Goal: Transaction & Acquisition: Purchase product/service

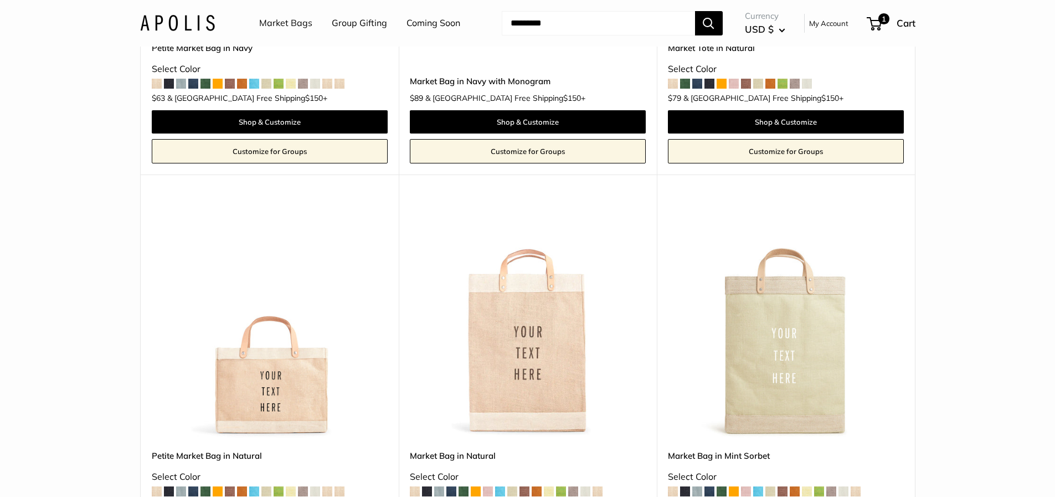
scroll to position [2491, 0]
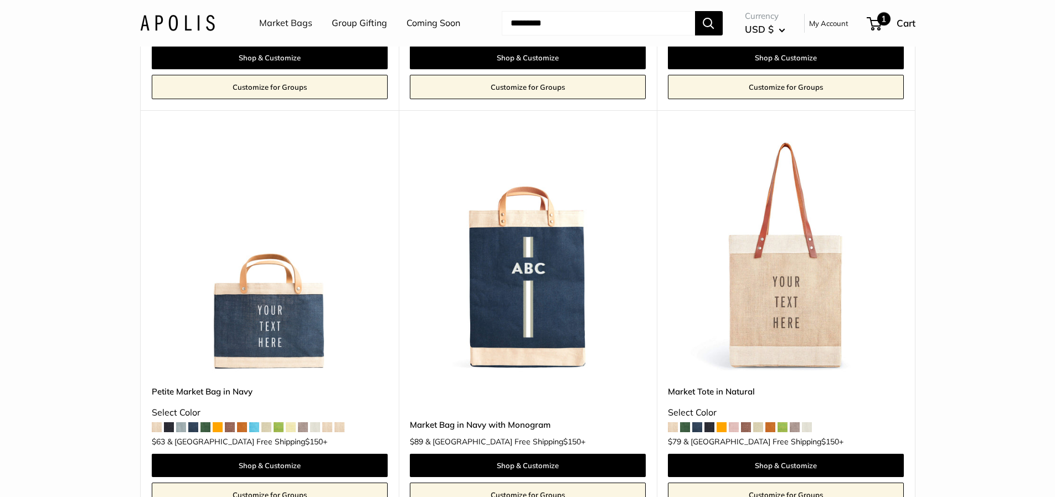
click at [878, 19] on span "1" at bounding box center [883, 18] width 13 height 13
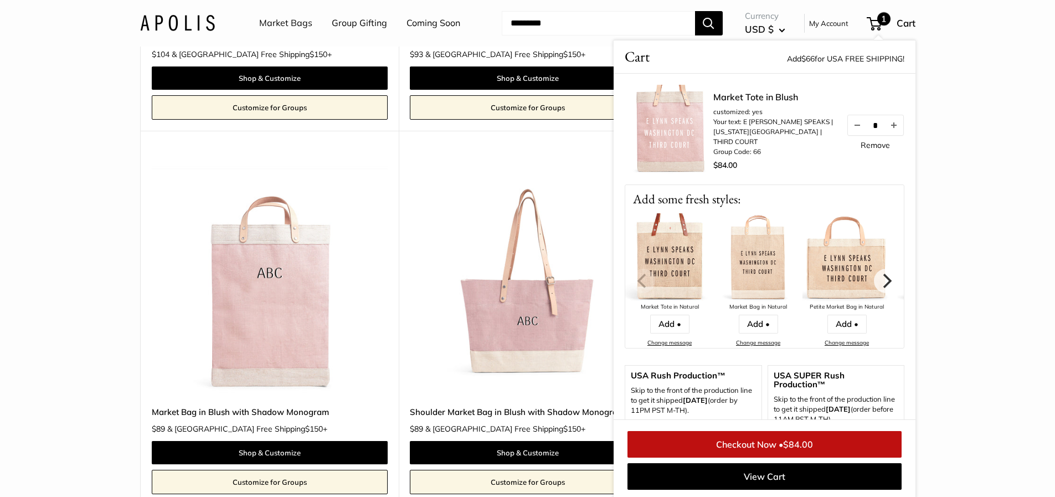
scroll to position [664, 0]
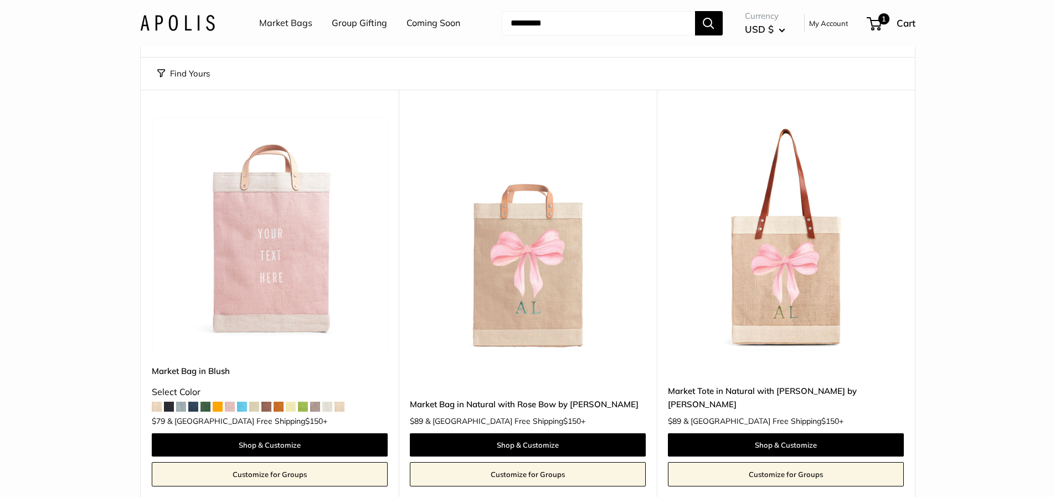
scroll to position [0, 0]
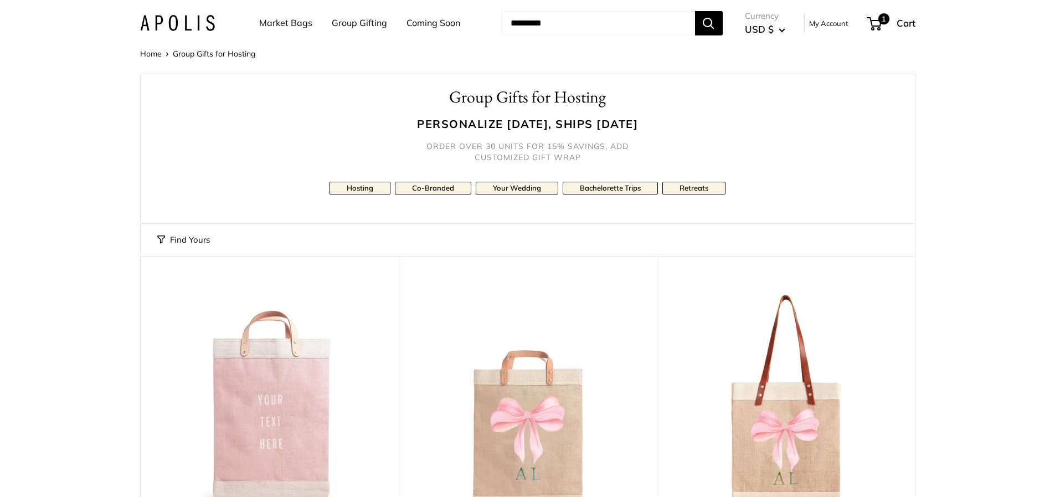
click at [282, 22] on link "Market Bags" at bounding box center [285, 23] width 53 height 17
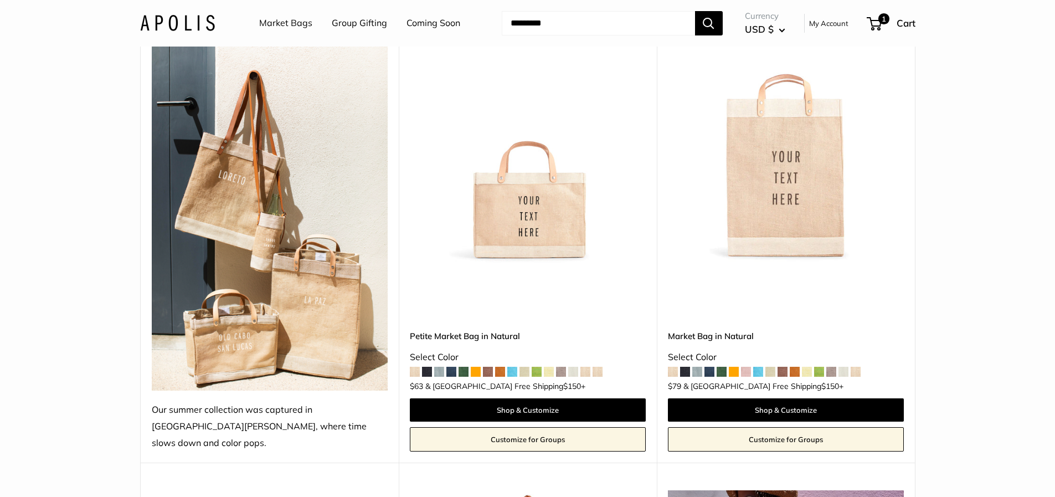
scroll to position [166, 0]
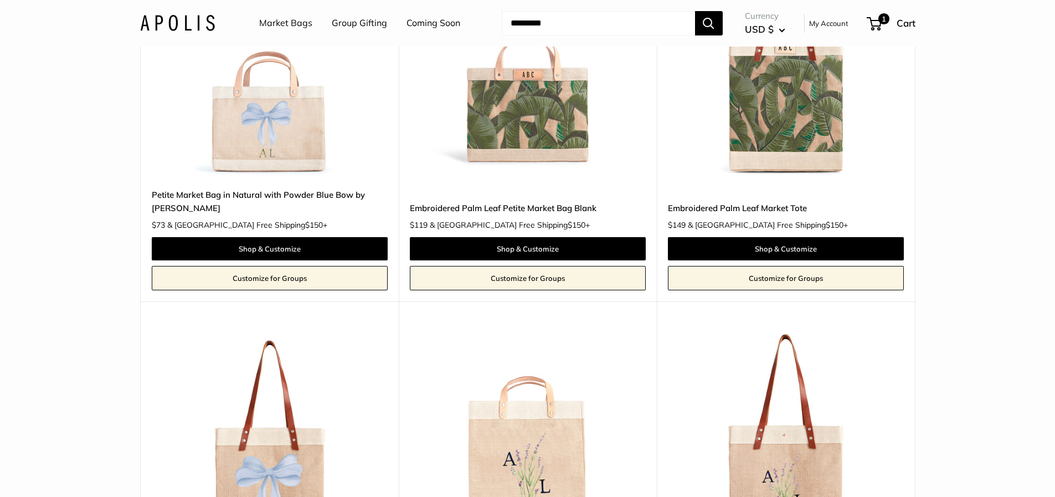
scroll to position [5315, 0]
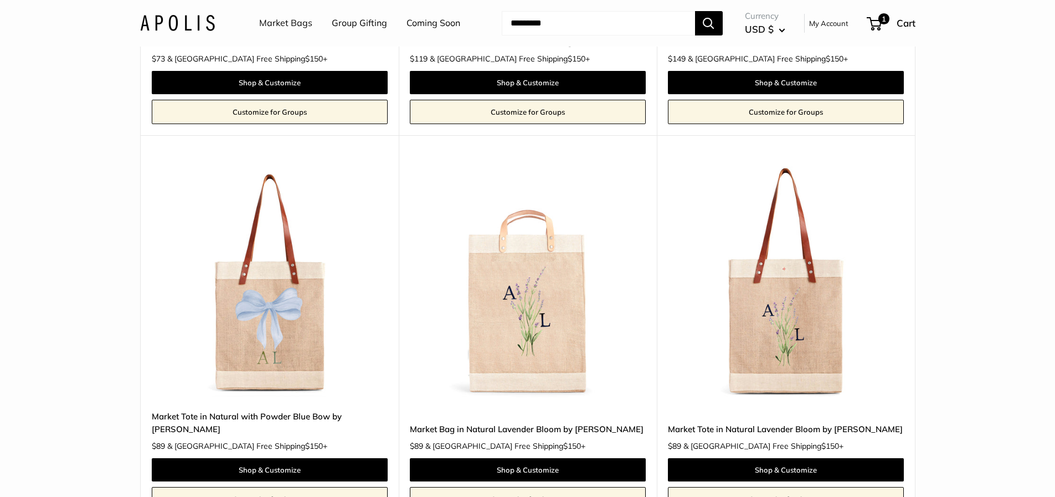
click at [285, 20] on link "Market Bags" at bounding box center [285, 23] width 53 height 17
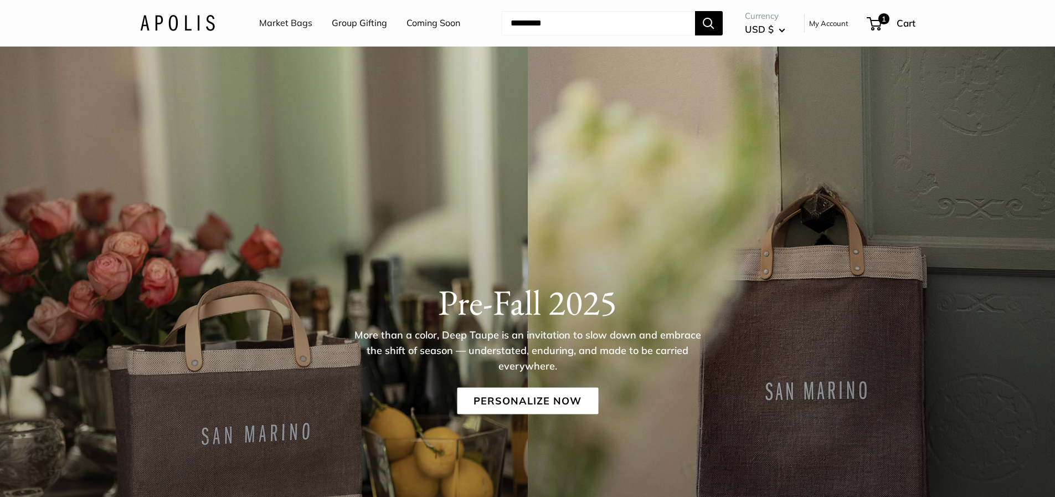
click at [278, 23] on link "Market Bags" at bounding box center [285, 23] width 53 height 17
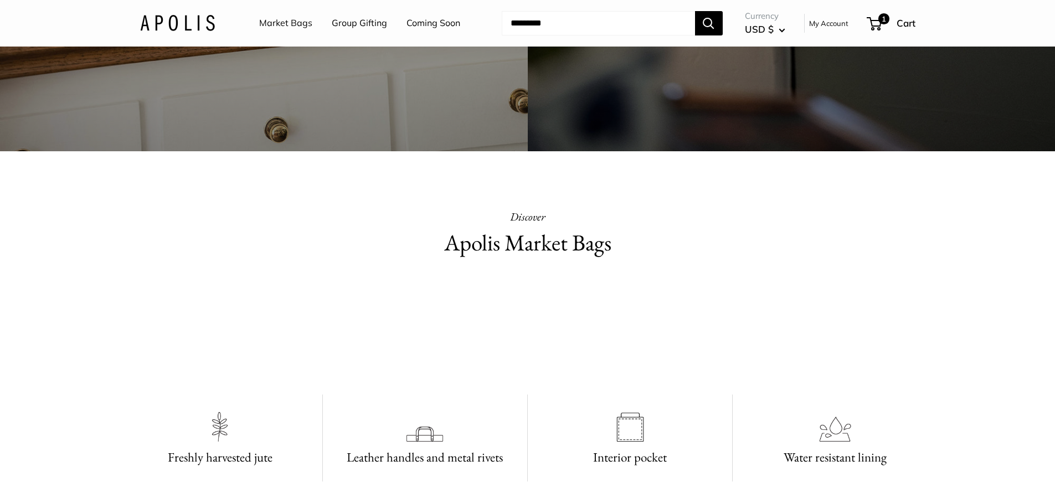
scroll to position [1051, 0]
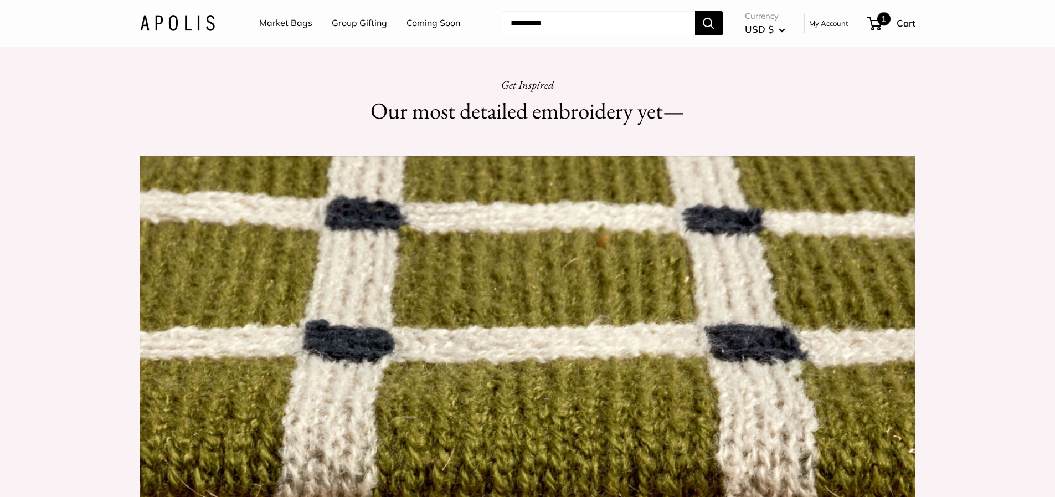
click at [881, 18] on span "1" at bounding box center [883, 18] width 13 height 13
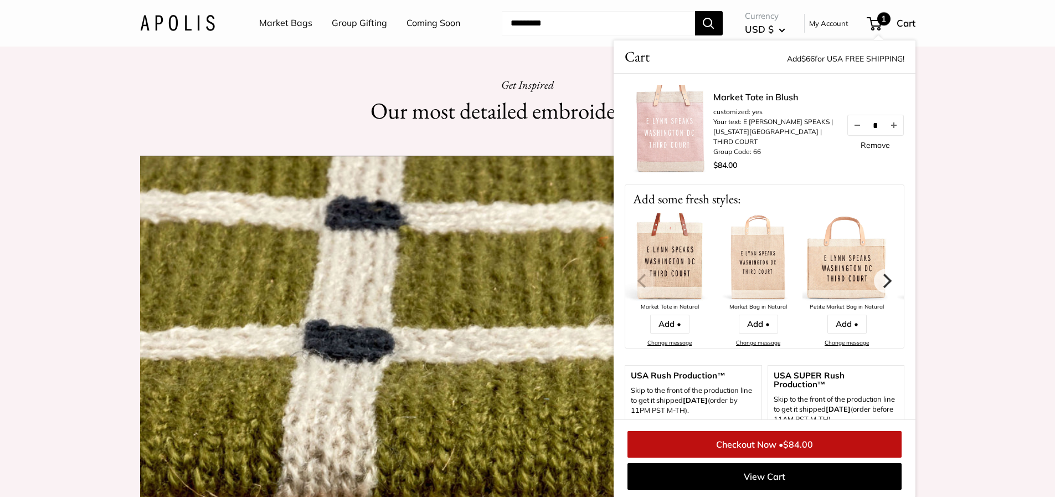
click at [730, 104] on link "Market Tote in Blush" at bounding box center [774, 96] width 122 height 13
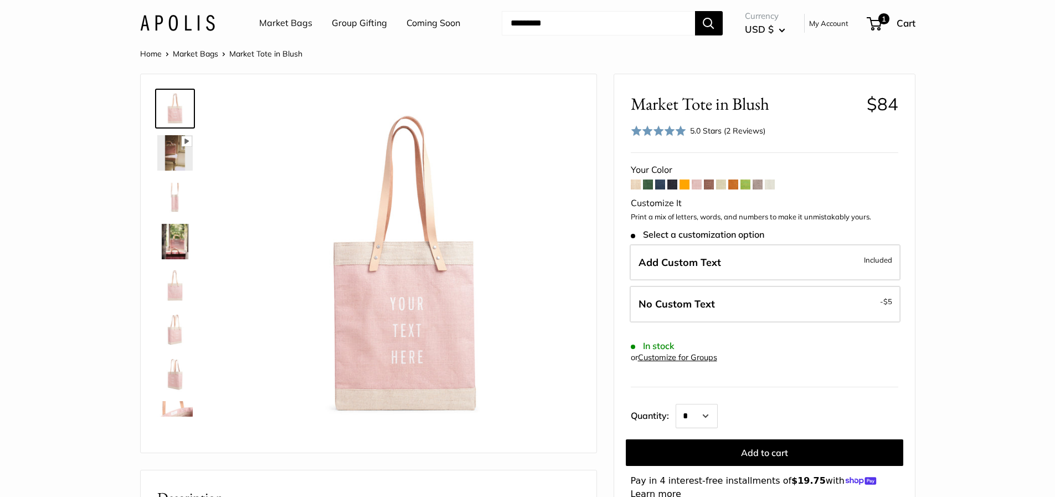
click at [205, 50] on link "Market Bags" at bounding box center [195, 54] width 45 height 10
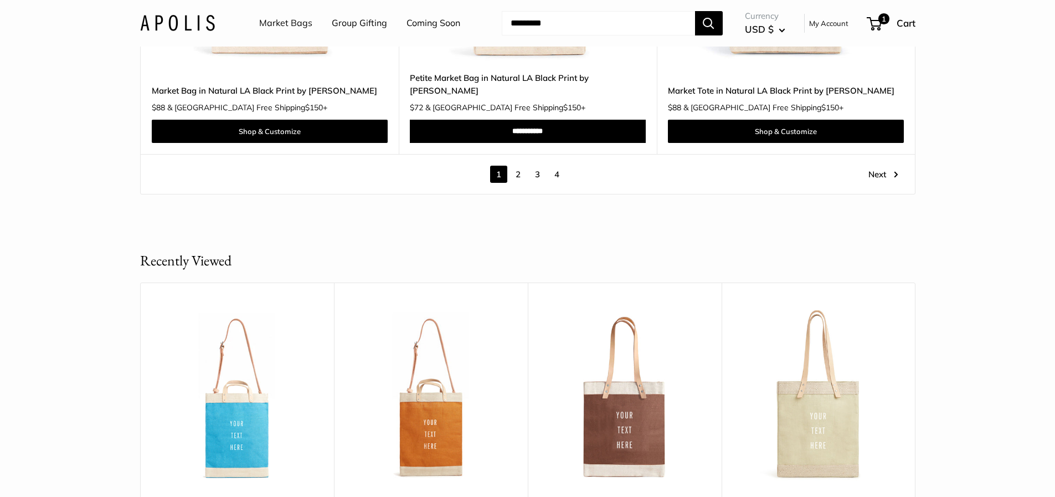
scroll to position [6422, 0]
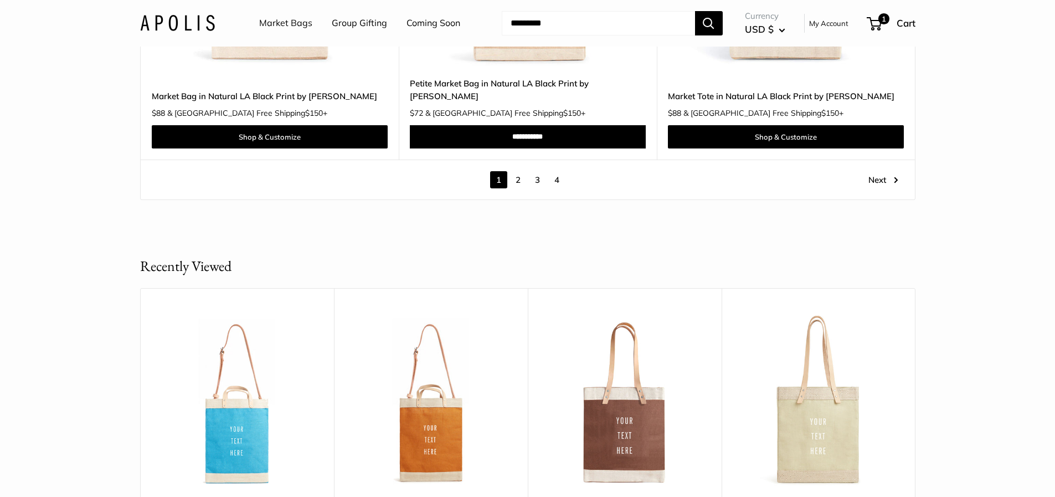
click at [517, 171] on link "2" at bounding box center [517, 179] width 17 height 17
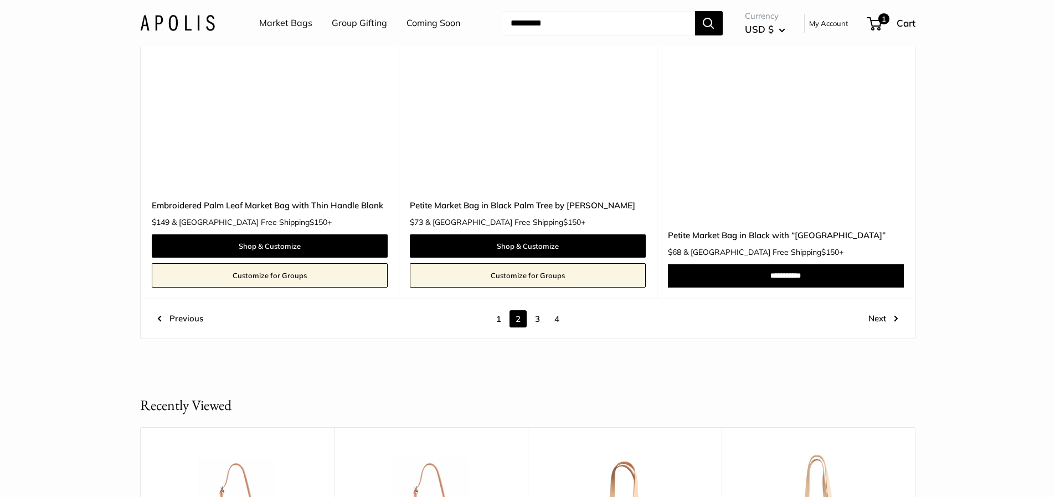
scroll to position [6103, 0]
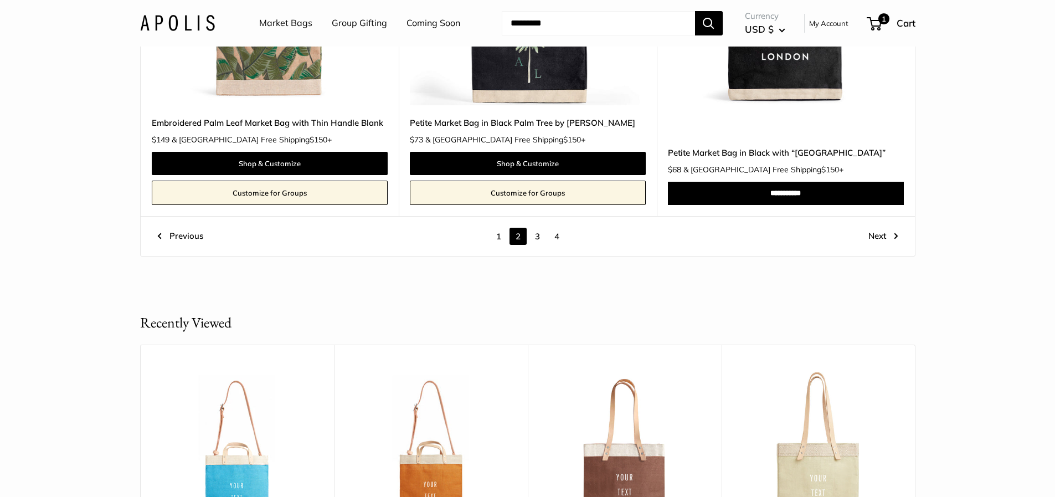
click at [536, 238] on link "3" at bounding box center [537, 236] width 17 height 17
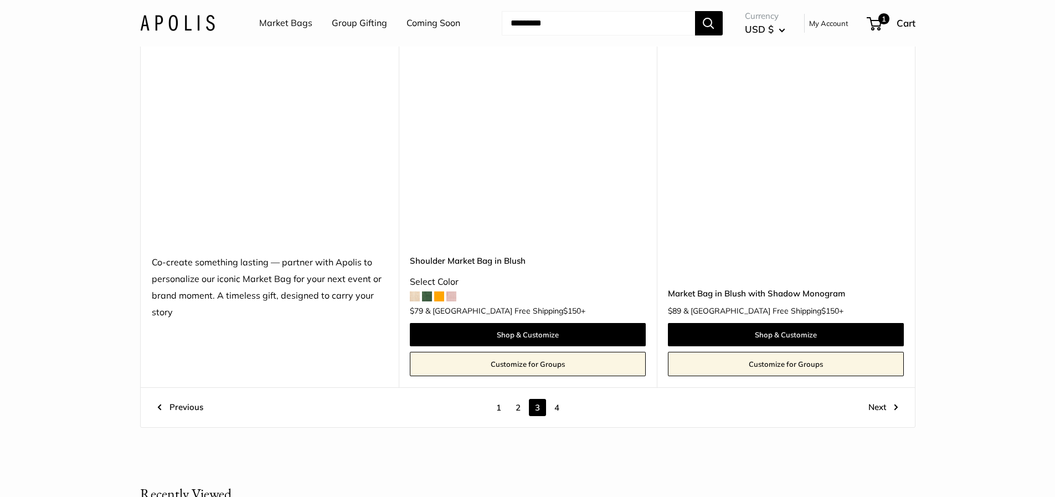
scroll to position [6214, 0]
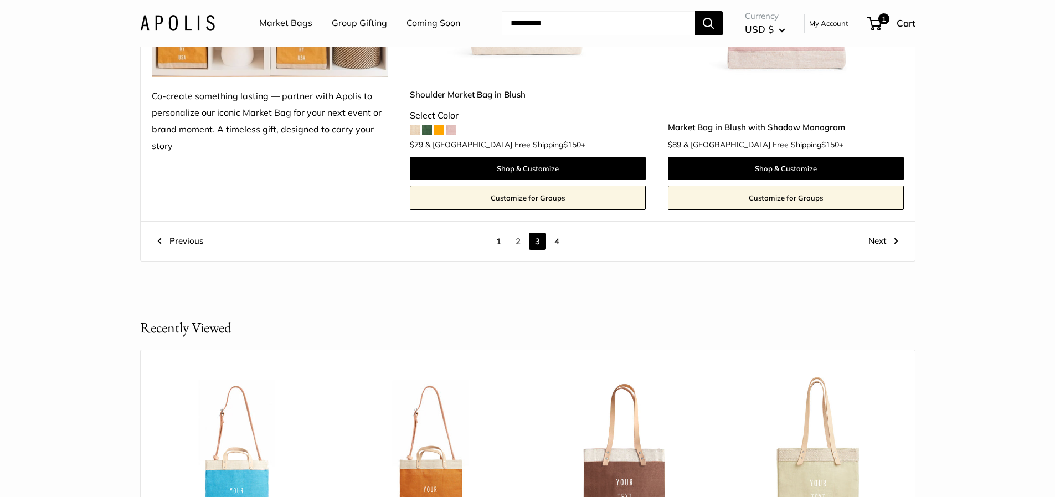
click at [557, 241] on link "4" at bounding box center [556, 241] width 17 height 17
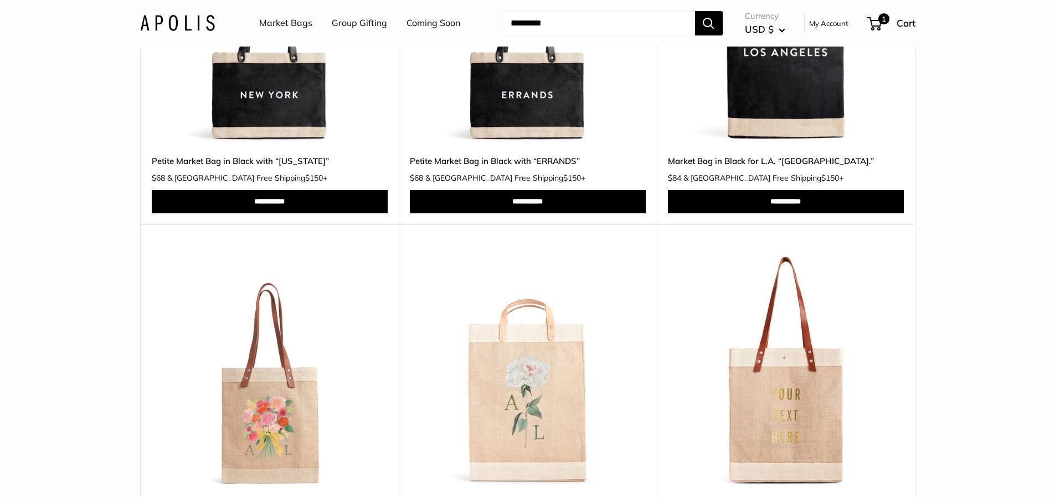
scroll to position [899, 0]
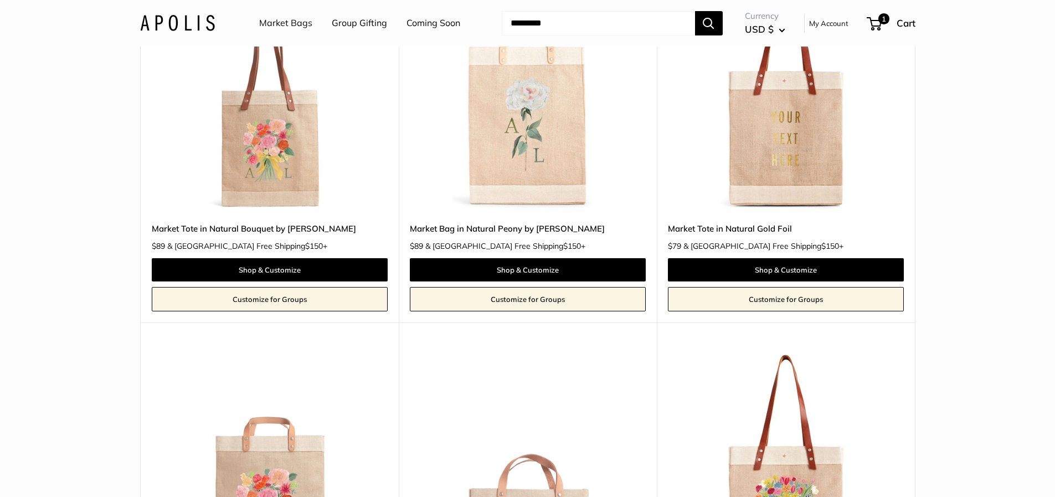
click at [0, 0] on img at bounding box center [0, 0] width 0 height 0
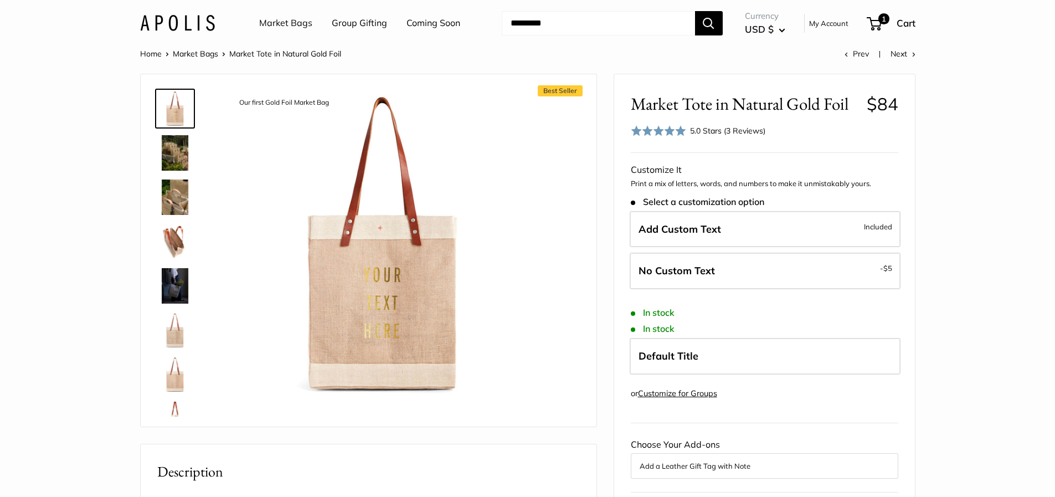
click at [175, 283] on img at bounding box center [174, 285] width 35 height 35
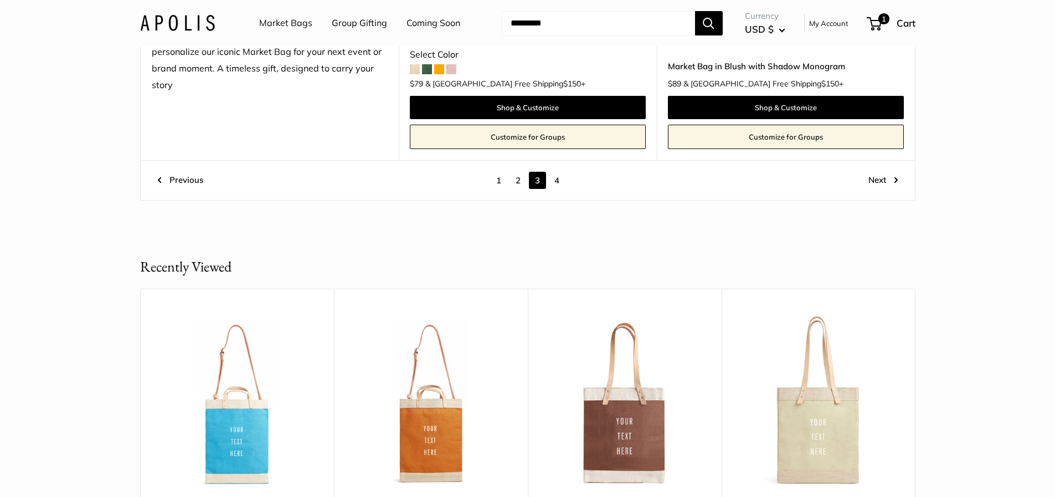
scroll to position [6256, 0]
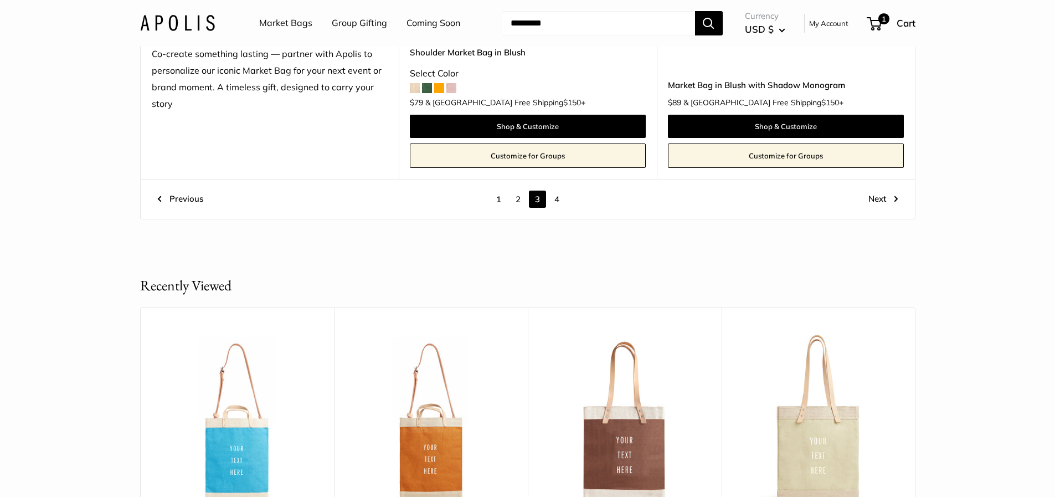
click at [516, 198] on link "2" at bounding box center [517, 198] width 17 height 17
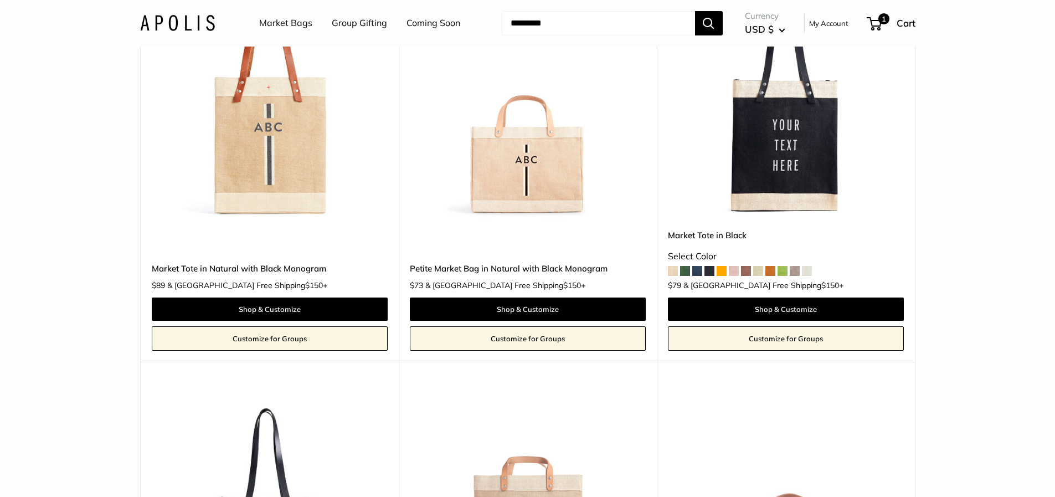
scroll to position [3058, 0]
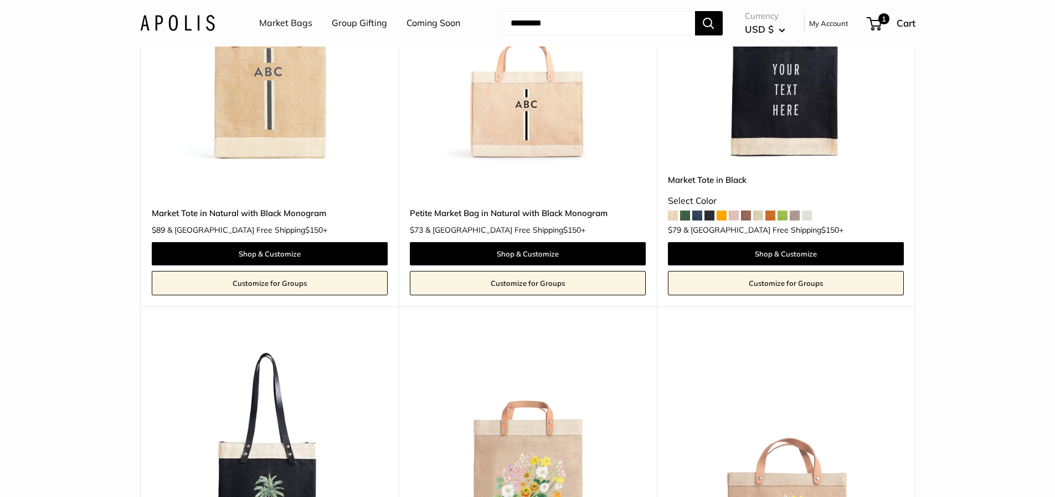
click at [732, 215] on span at bounding box center [734, 215] width 10 height 10
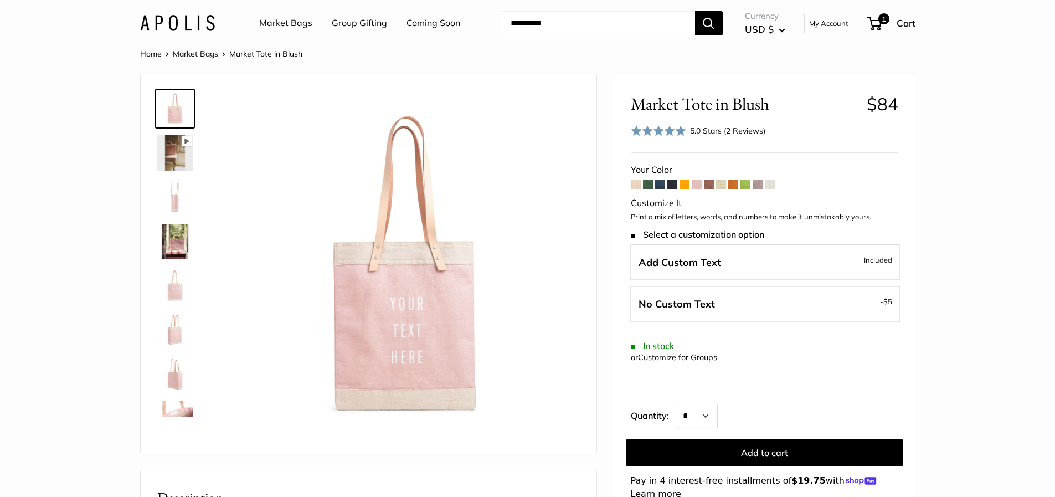
click at [669, 183] on span at bounding box center [672, 184] width 10 height 10
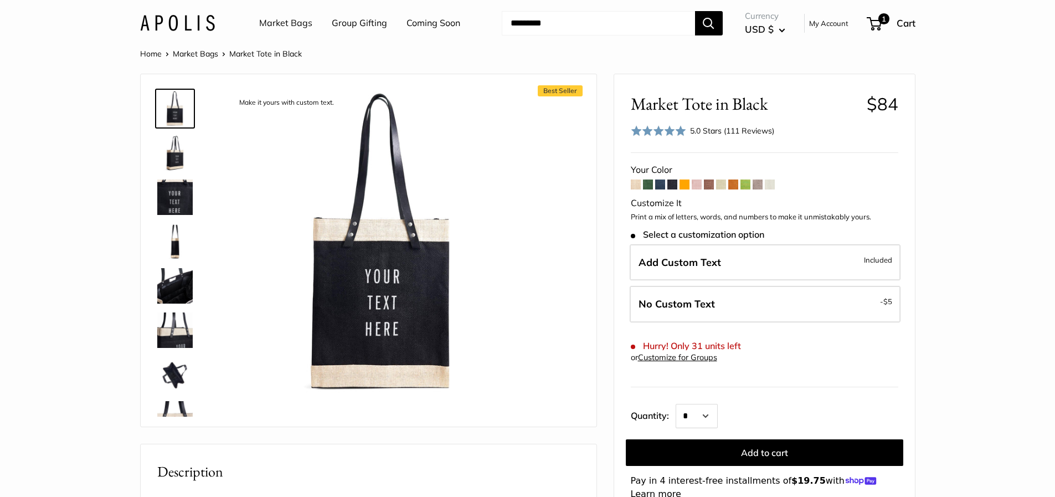
click at [698, 179] on span at bounding box center [696, 184] width 10 height 10
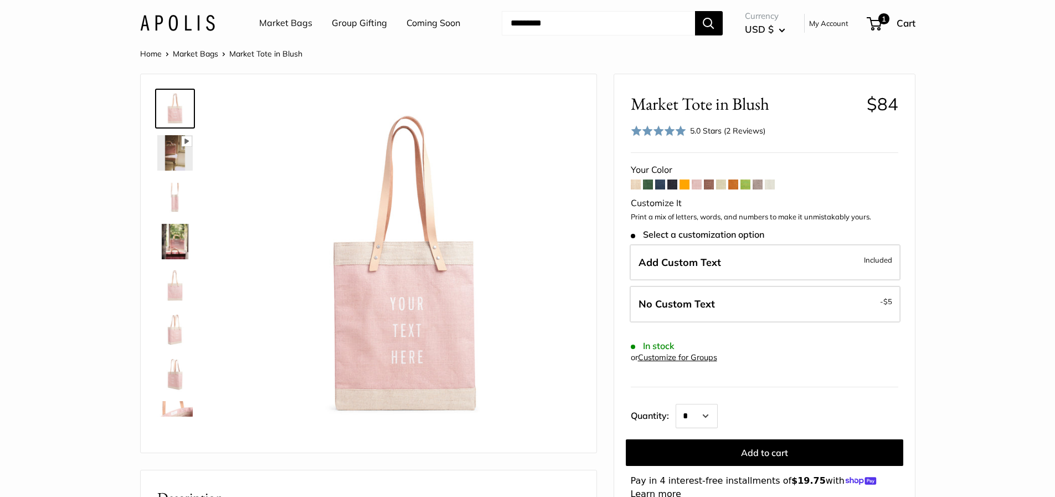
click at [671, 181] on span at bounding box center [672, 184] width 10 height 10
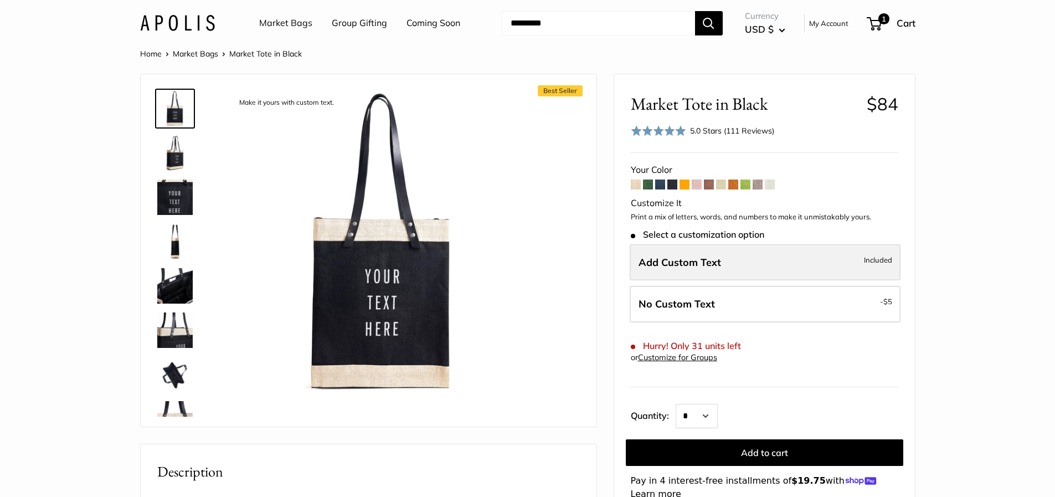
click at [754, 260] on label "Add Custom Text Included" at bounding box center [764, 262] width 271 height 37
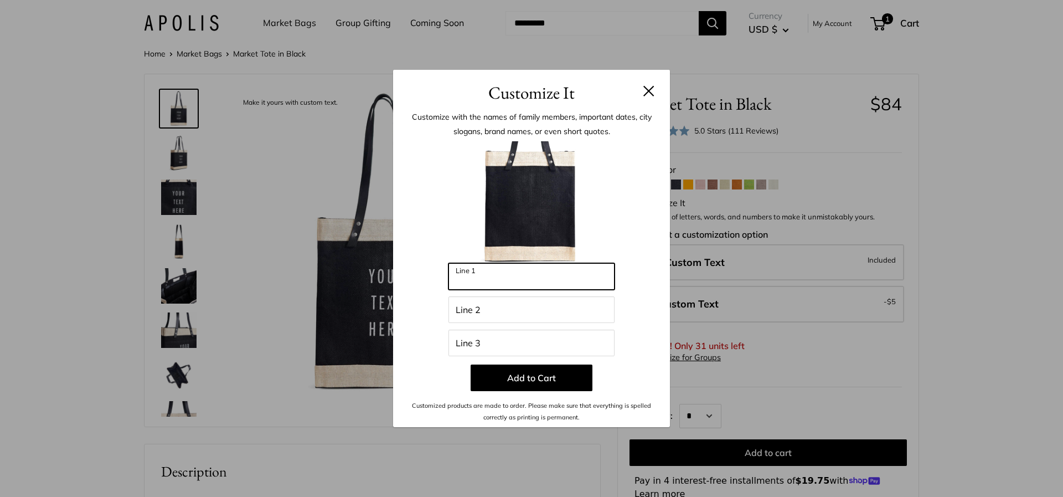
click at [548, 278] on input "Line 1" at bounding box center [531, 276] width 166 height 27
type input "**********"
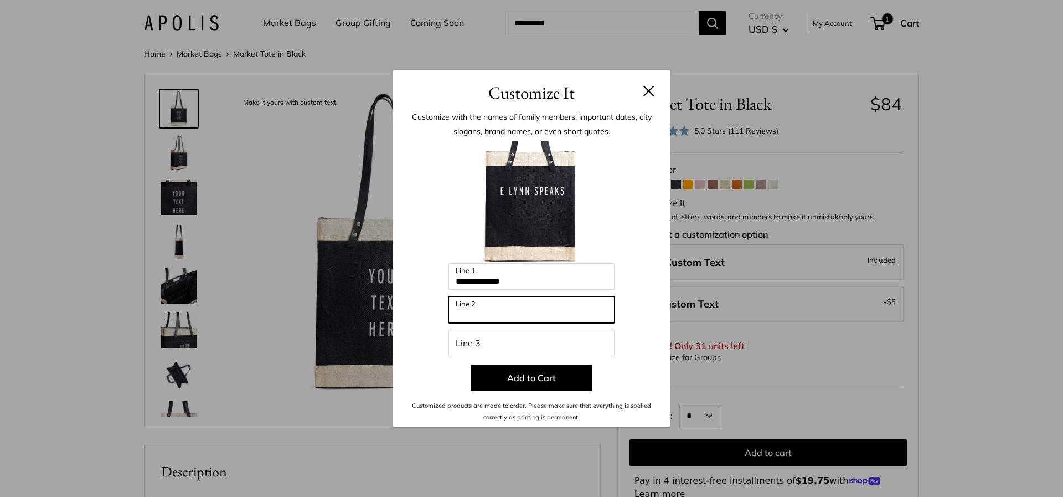
click at [535, 311] on input "Line 2" at bounding box center [531, 309] width 166 height 27
click at [506, 312] on input "**********" at bounding box center [531, 309] width 166 height 27
click at [501, 316] on input "**********" at bounding box center [531, 309] width 166 height 27
click at [531, 314] on input "**********" at bounding box center [531, 309] width 166 height 27
click at [500, 314] on input "**********" at bounding box center [531, 309] width 166 height 27
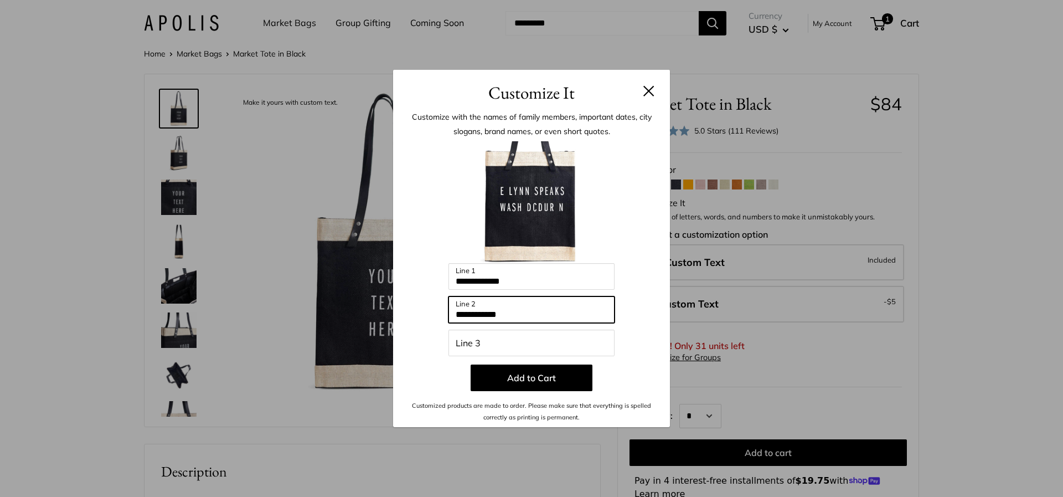
type input "**********"
click at [531, 313] on input "**********" at bounding box center [531, 309] width 166 height 27
drag, startPoint x: 536, startPoint y: 314, endPoint x: 432, endPoint y: 316, distance: 104.1
click at [432, 316] on div "**********" at bounding box center [532, 281] width 244 height 281
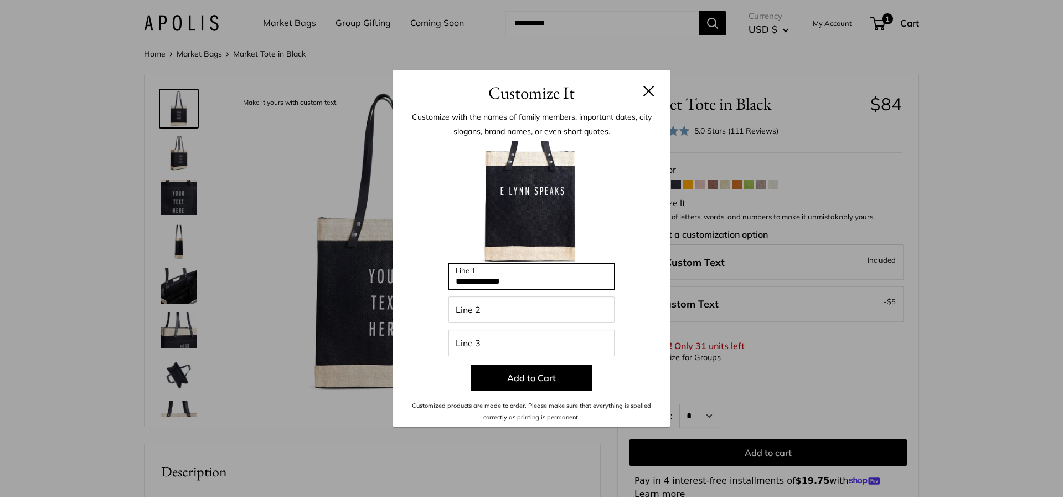
drag, startPoint x: 528, startPoint y: 282, endPoint x: 449, endPoint y: 285, distance: 78.6
click at [449, 285] on input "**********" at bounding box center [531, 276] width 166 height 27
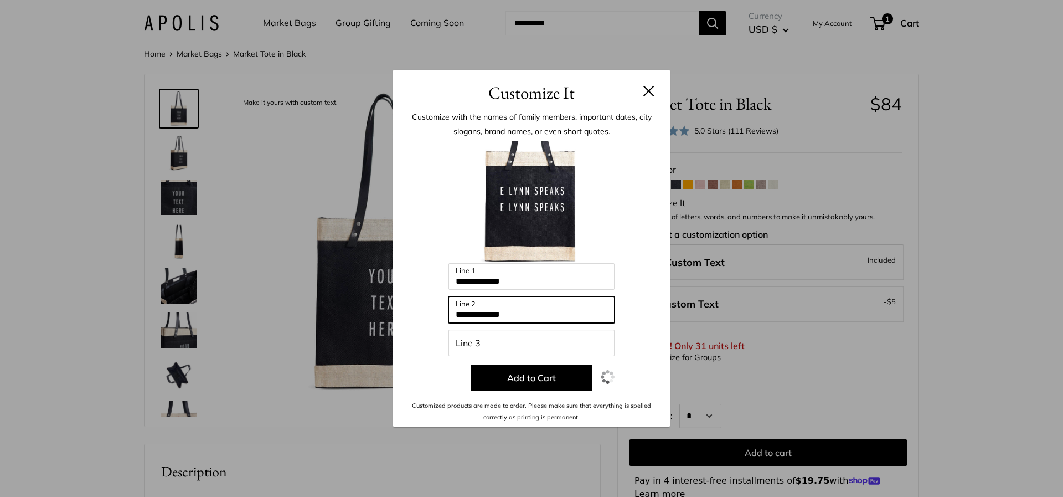
type input "**********"
drag, startPoint x: 533, startPoint y: 280, endPoint x: 421, endPoint y: 273, distance: 112.1
click at [421, 273] on div "**********" at bounding box center [532, 281] width 244 height 281
type input "**********"
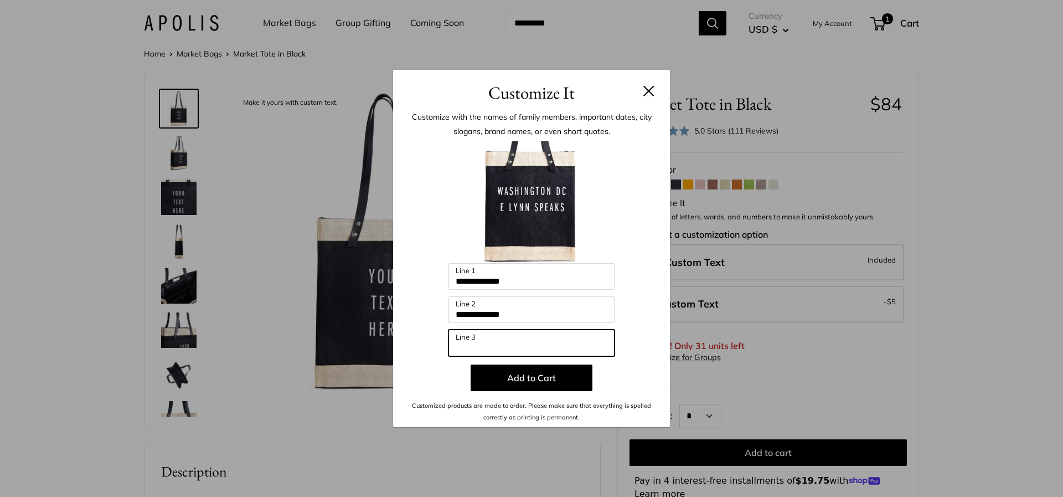
click at [497, 347] on input "Line 3" at bounding box center [531, 342] width 166 height 27
type input "*********"
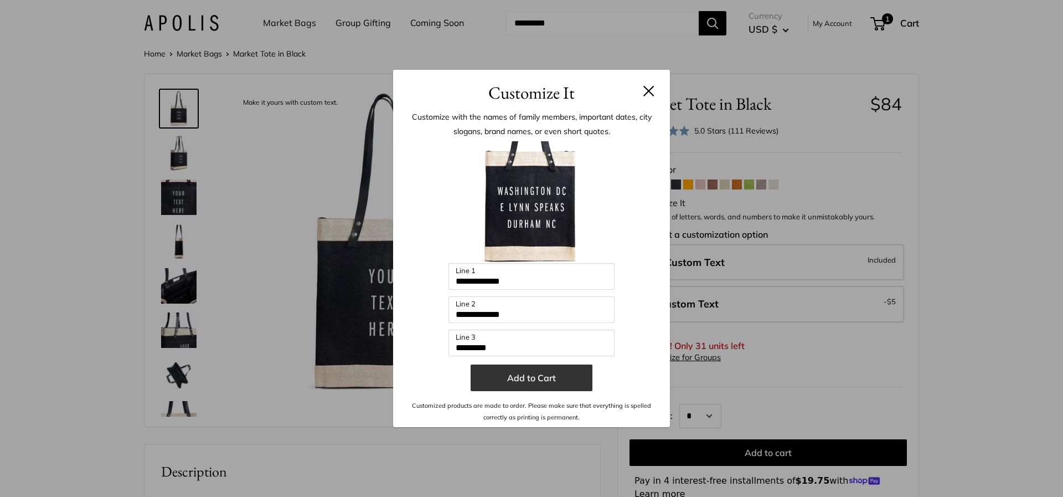
click at [538, 377] on button "Add to Cart" at bounding box center [532, 377] width 122 height 27
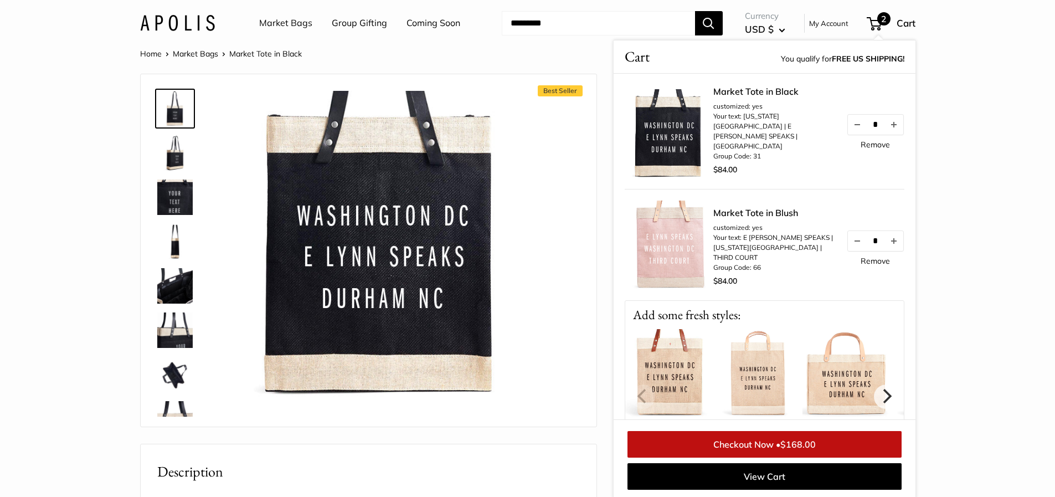
click at [863, 259] on link "Remove" at bounding box center [874, 261] width 29 height 8
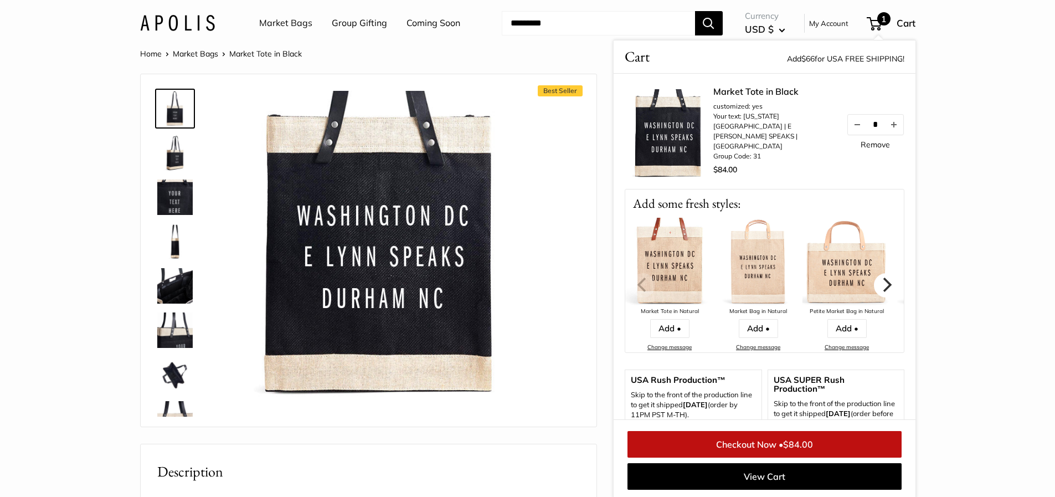
click at [882, 278] on icon "Next" at bounding box center [886, 284] width 9 height 14
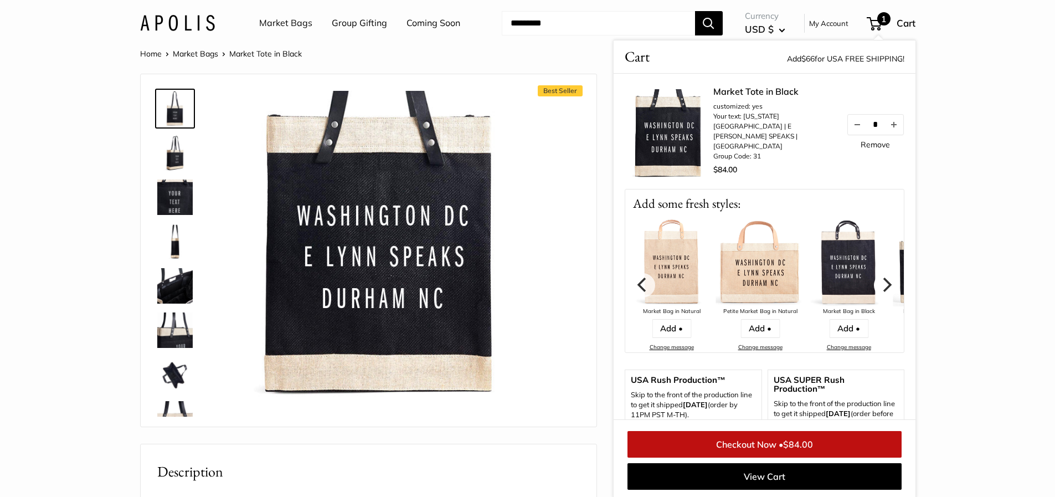
click at [882, 278] on icon "Next" at bounding box center [886, 284] width 9 height 14
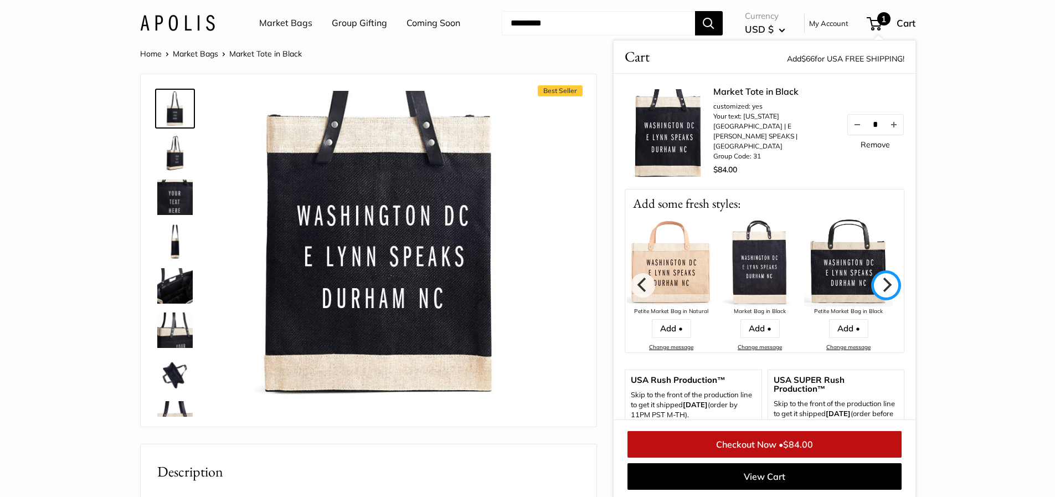
click at [882, 278] on icon "Next" at bounding box center [886, 284] width 9 height 14
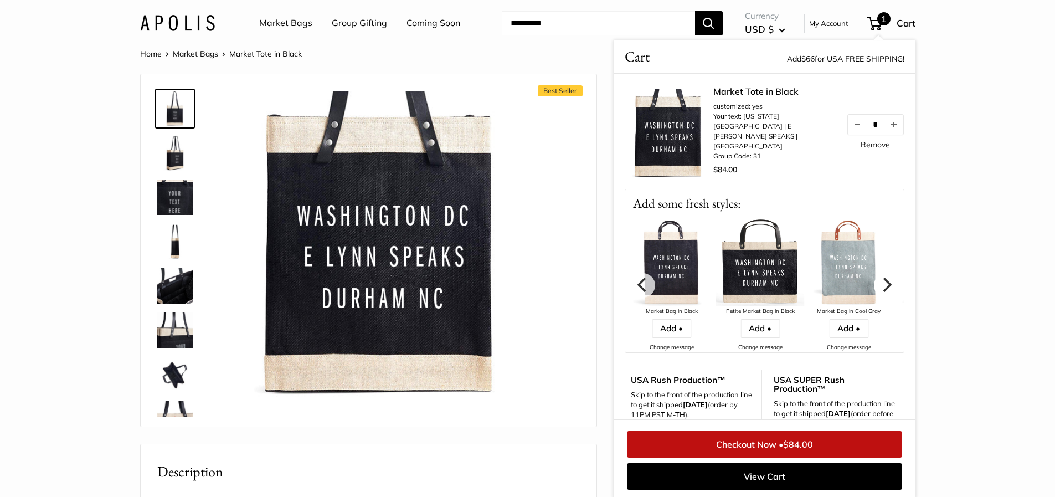
click at [882, 278] on icon "Next" at bounding box center [886, 284] width 9 height 14
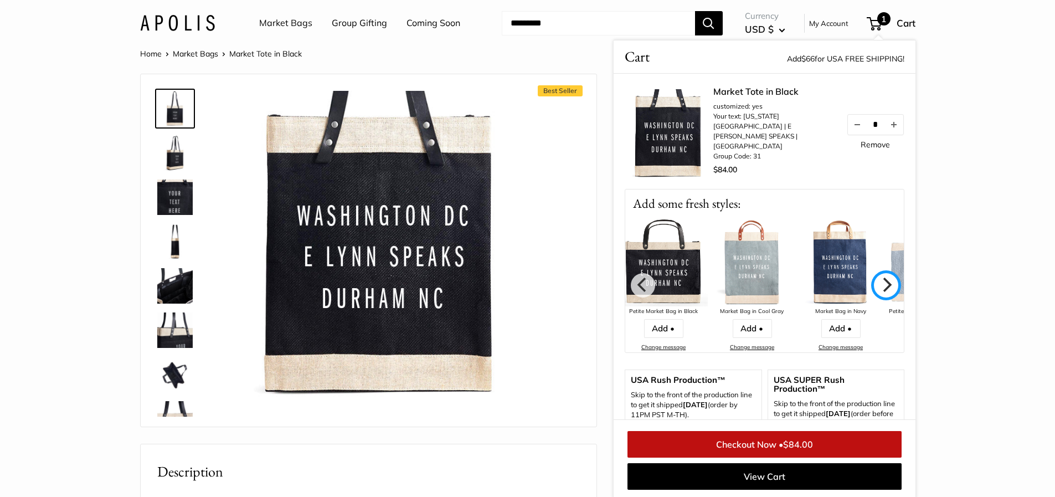
click at [882, 278] on icon "Next" at bounding box center [886, 284] width 9 height 14
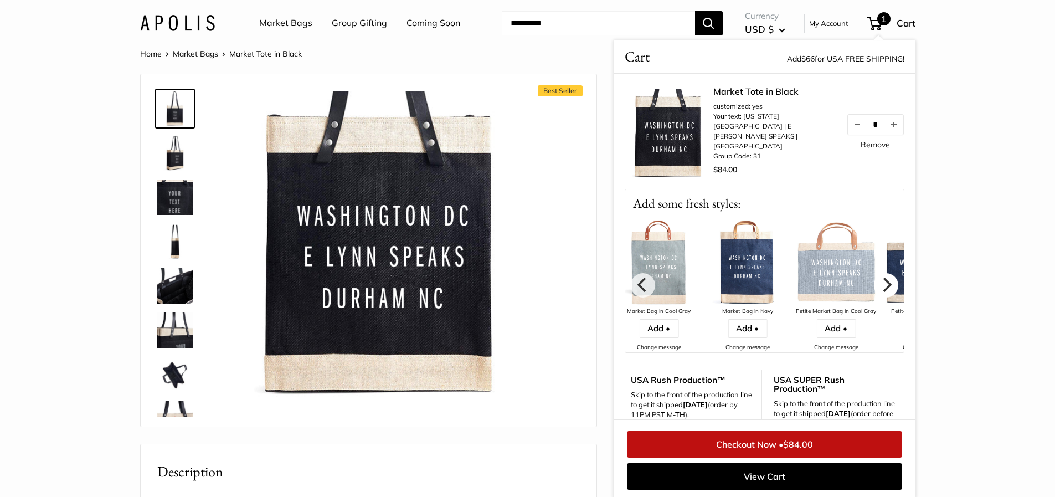
click at [878, 279] on icon "Next" at bounding box center [885, 284] width 14 height 14
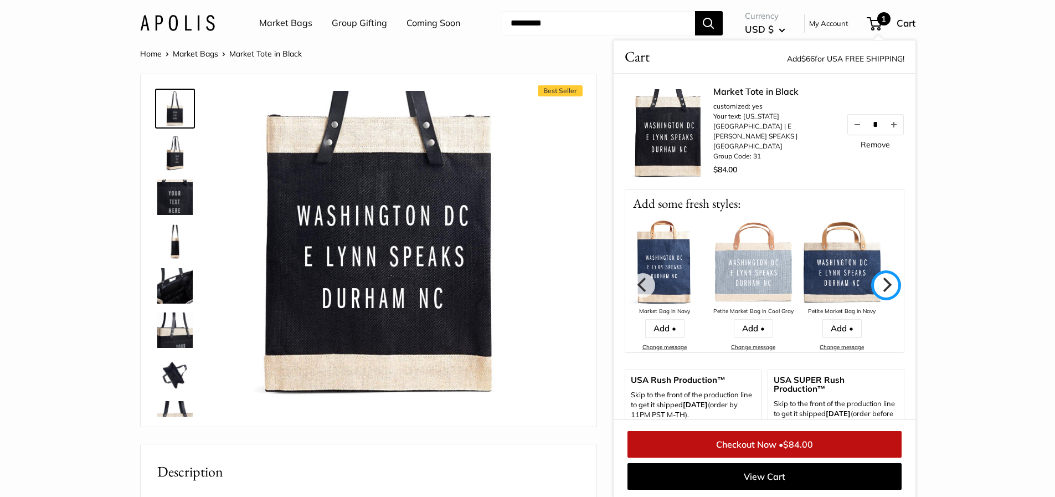
click at [878, 279] on icon "Next" at bounding box center [885, 284] width 14 height 14
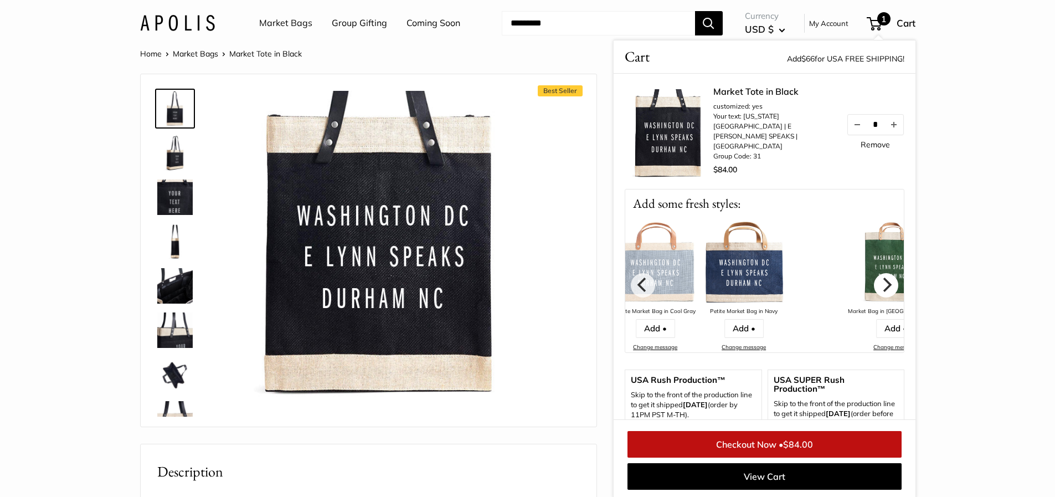
click at [878, 277] on icon "Next" at bounding box center [885, 284] width 14 height 14
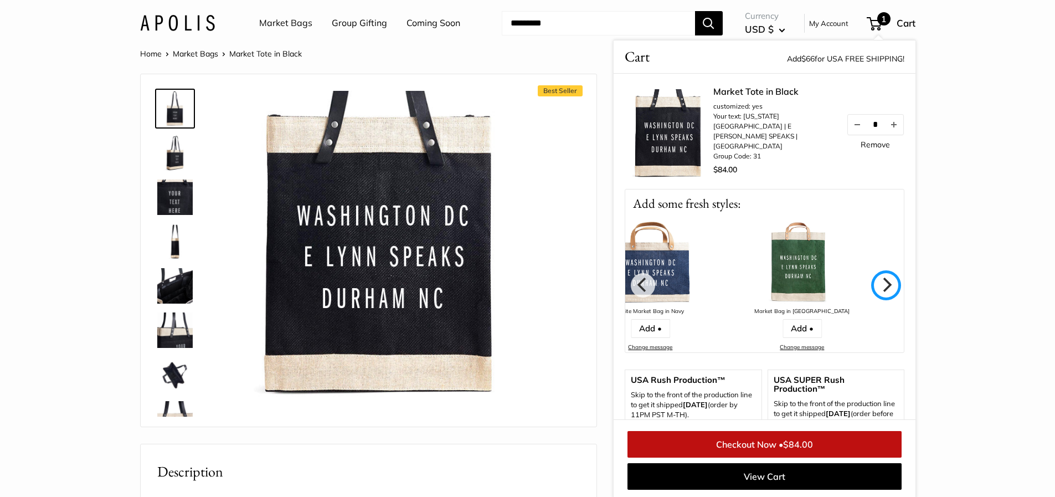
click at [878, 277] on icon "Next" at bounding box center [885, 284] width 14 height 14
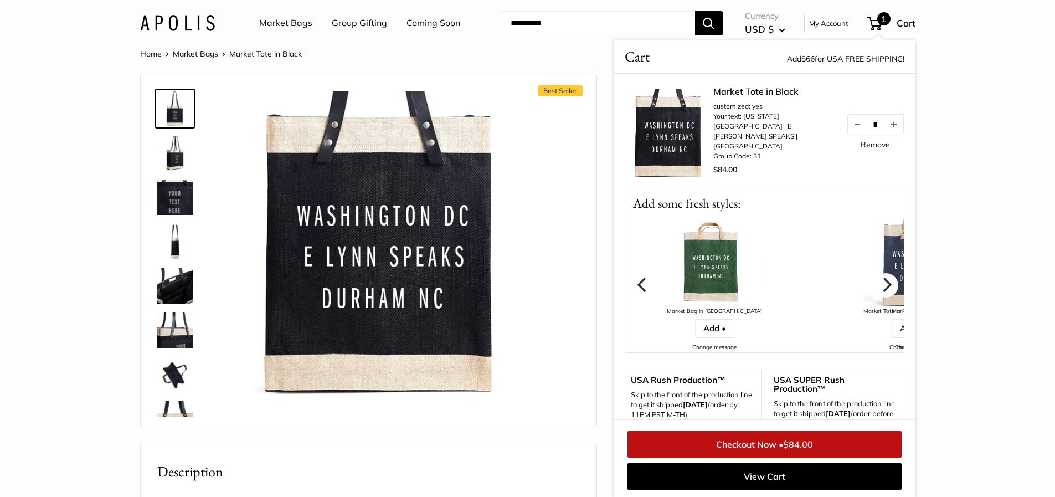
click at [878, 277] on icon "Next" at bounding box center [885, 284] width 14 height 14
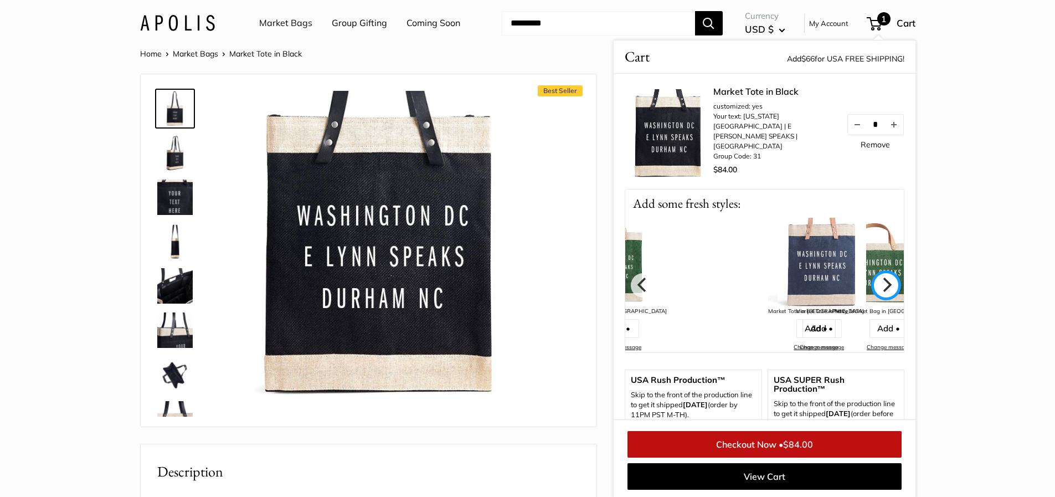
click at [874, 273] on button "Next" at bounding box center [886, 285] width 24 height 24
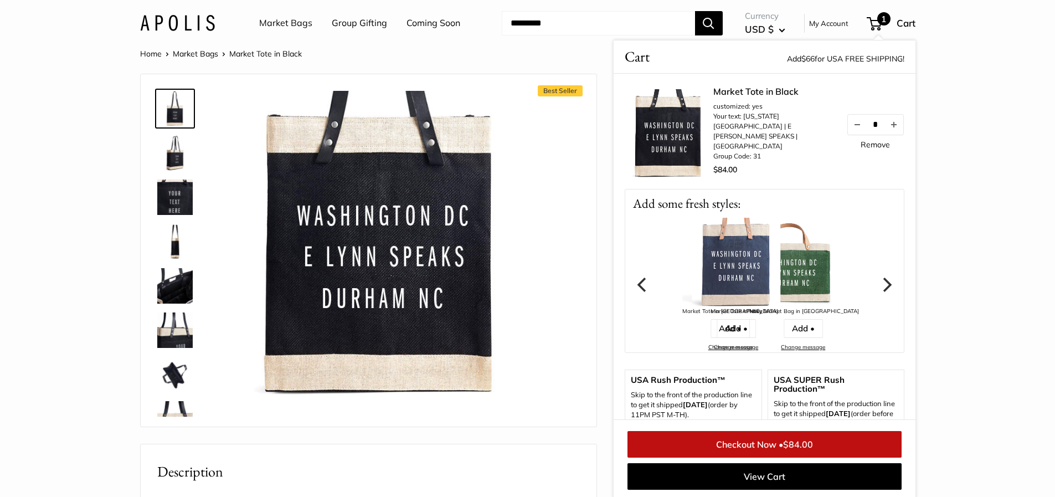
click at [882, 277] on icon "Next" at bounding box center [886, 284] width 9 height 14
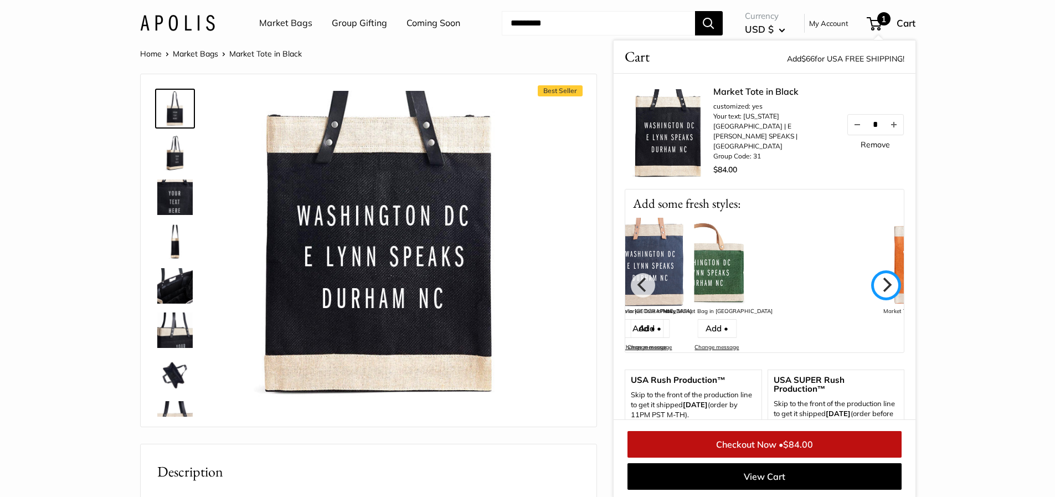
click at [882, 277] on icon "Next" at bounding box center [886, 284] width 9 height 14
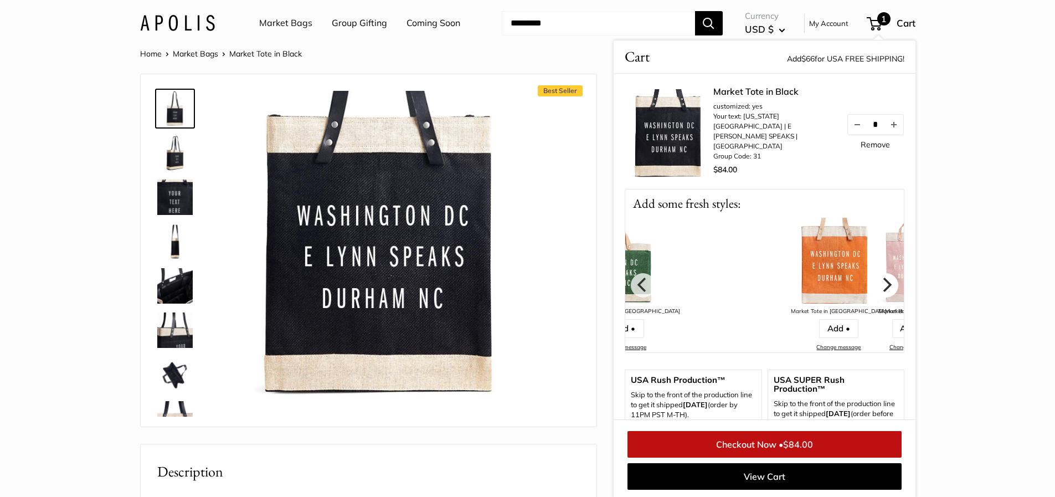
click at [881, 277] on icon "Next" at bounding box center [885, 284] width 14 height 14
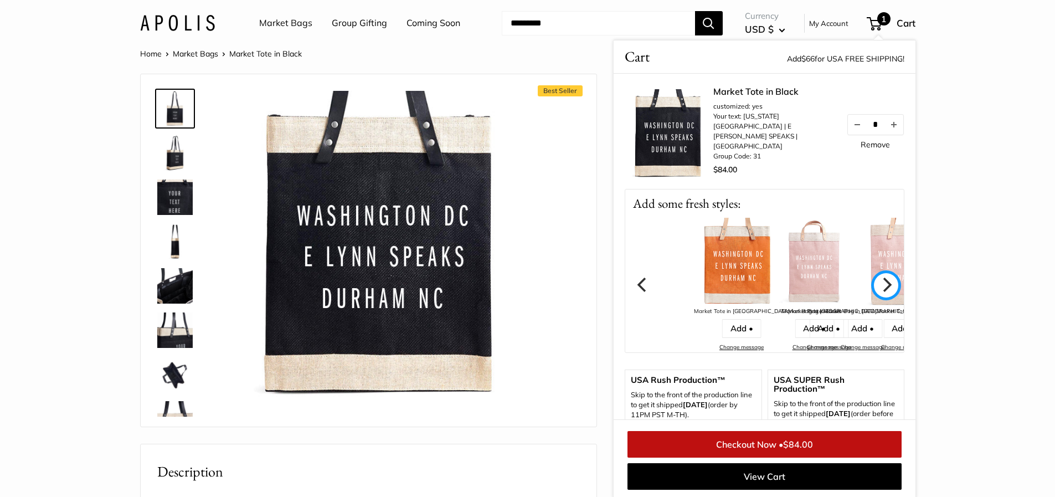
click at [881, 277] on icon "Next" at bounding box center [885, 284] width 14 height 14
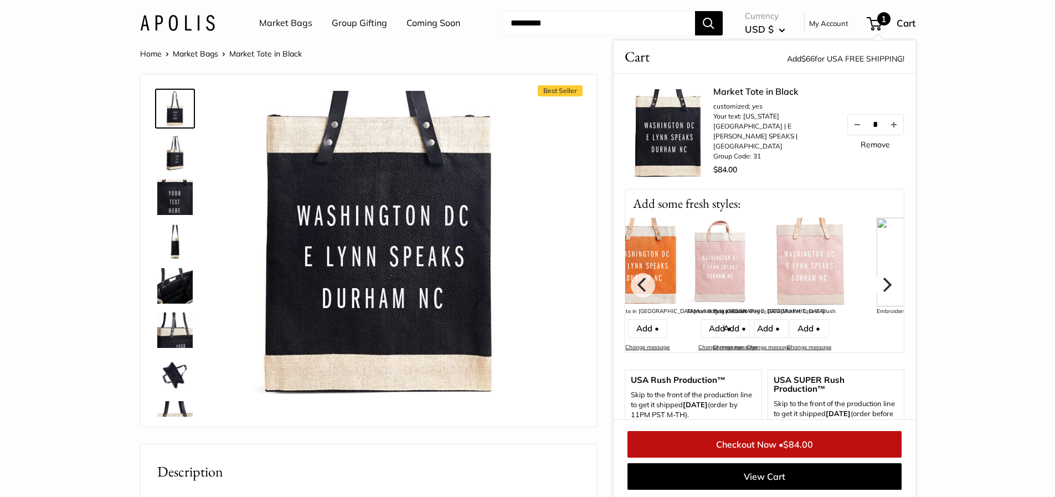
click at [881, 277] on icon "Next" at bounding box center [885, 284] width 14 height 14
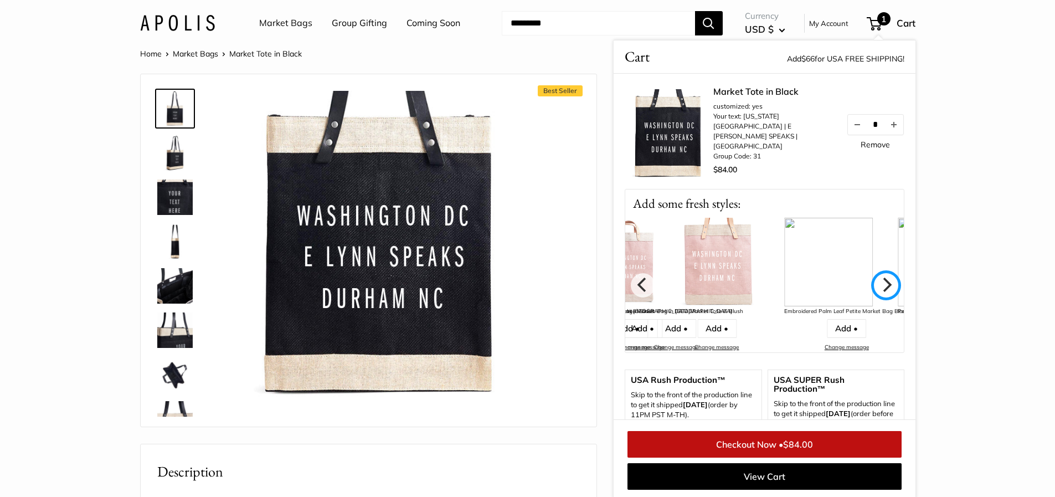
click at [882, 278] on icon "Next" at bounding box center [886, 284] width 9 height 14
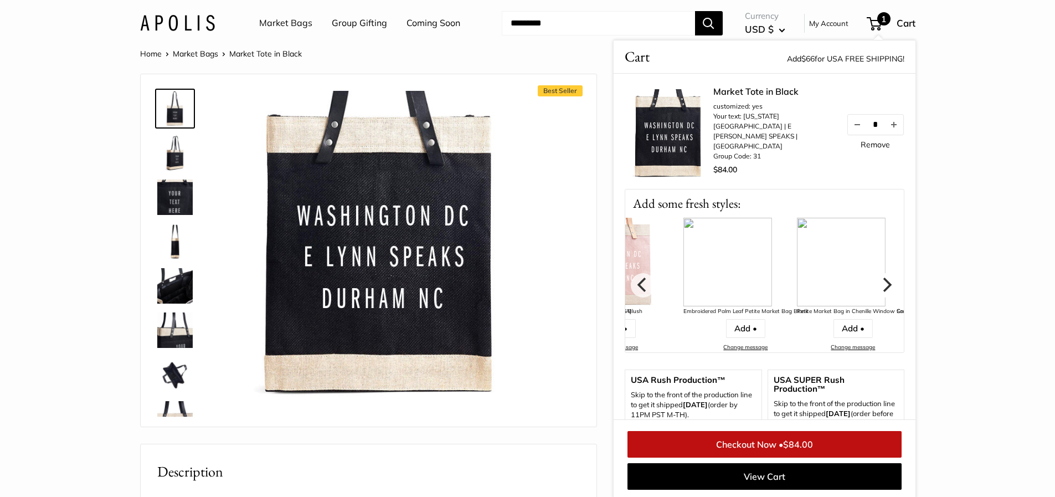
click at [882, 278] on icon "Next" at bounding box center [886, 284] width 9 height 14
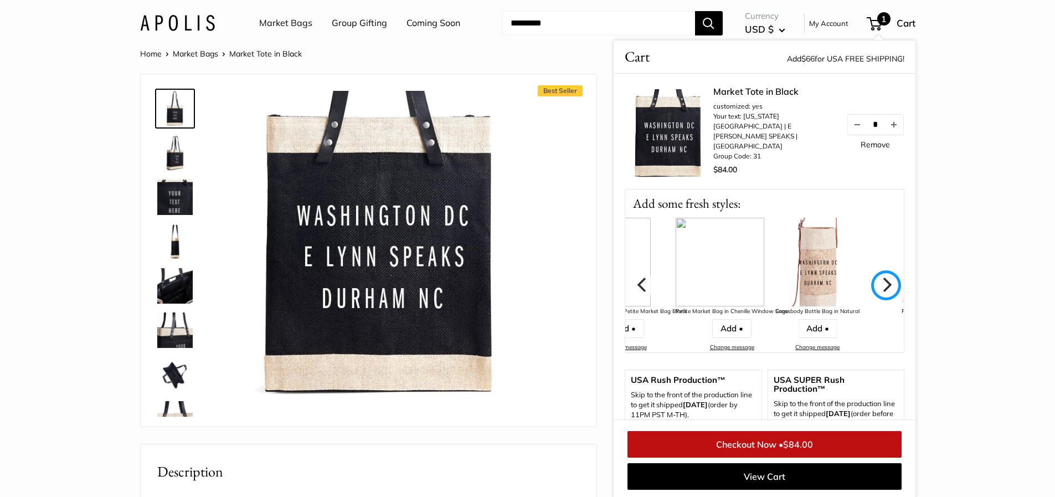
click at [882, 278] on icon "Next" at bounding box center [886, 284] width 9 height 14
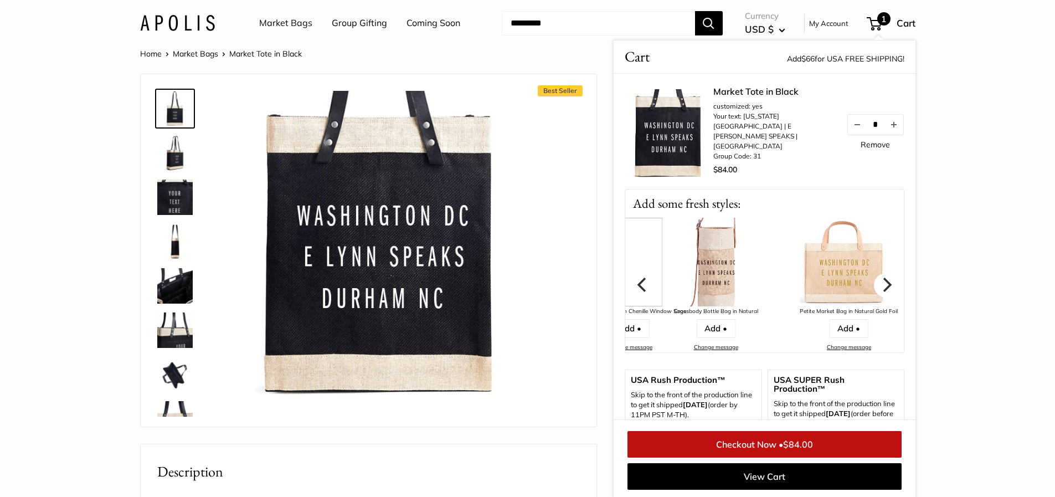
click at [882, 278] on icon "Next" at bounding box center [886, 284] width 9 height 14
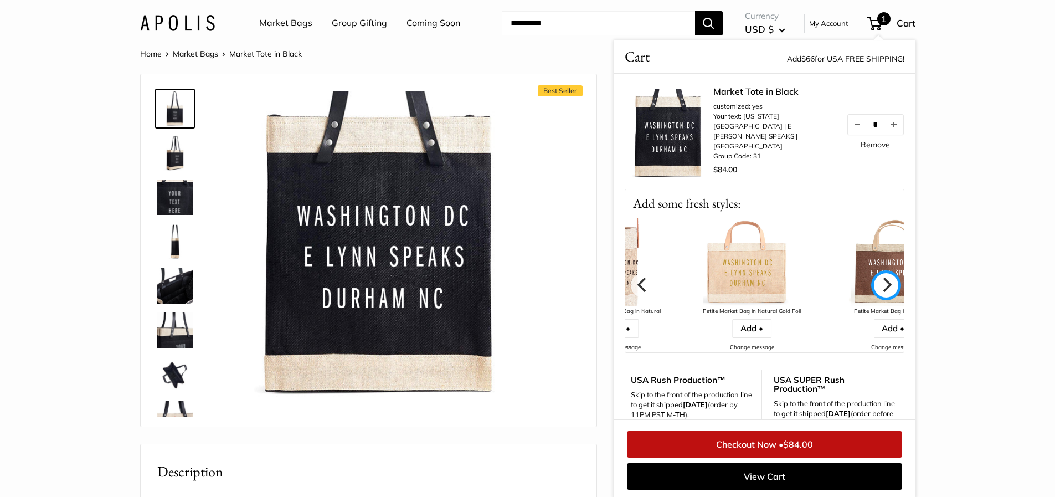
click at [882, 278] on icon "Next" at bounding box center [886, 284] width 9 height 14
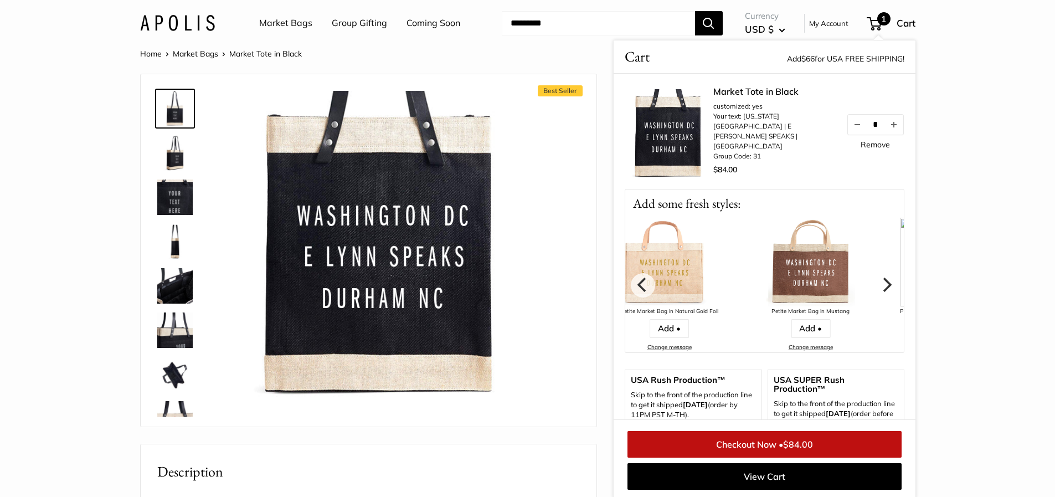
click at [882, 278] on icon "Next" at bounding box center [886, 284] width 9 height 14
